Goal: Navigation & Orientation: Find specific page/section

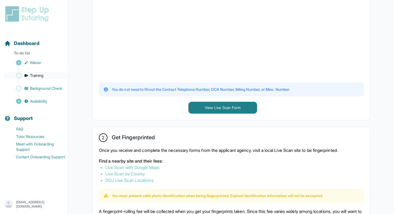
scroll to position [115, 0]
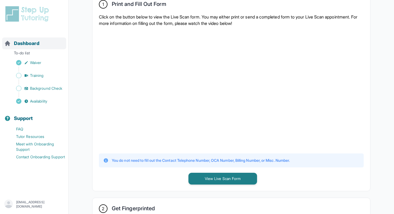
click at [27, 45] on span "Dashboard" at bounding box center [26, 44] width 25 height 8
